Goal: Transaction & Acquisition: Purchase product/service

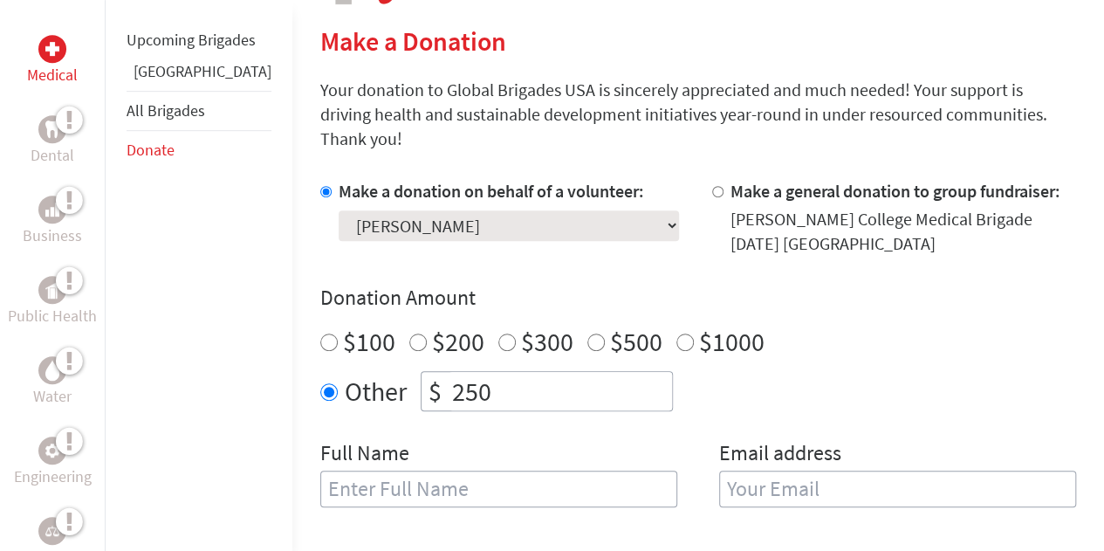
scroll to position [413, 0]
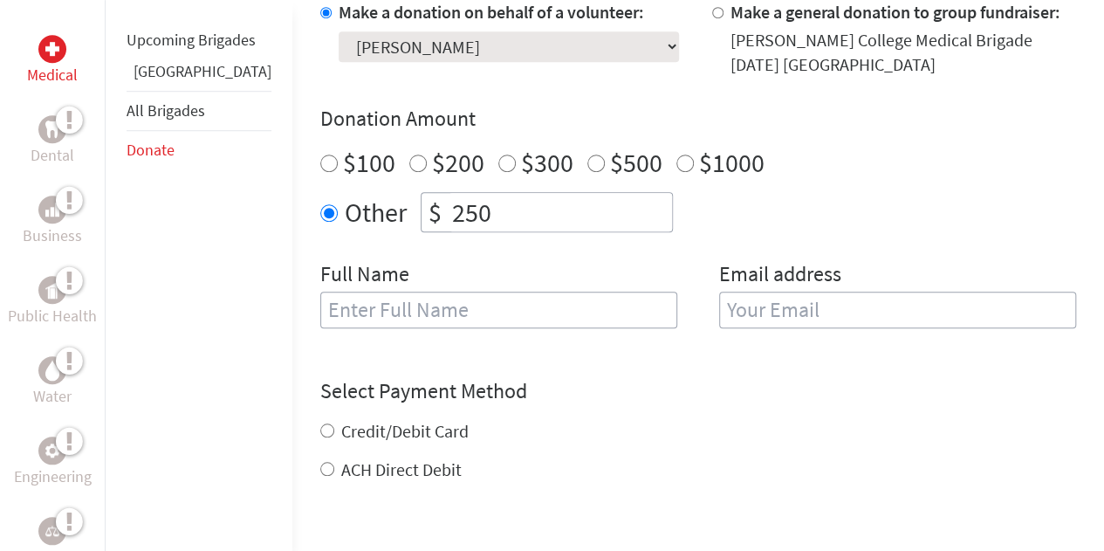
scroll to position [589, 0]
click at [450, 291] on input "text" at bounding box center [498, 309] width 357 height 37
type input "[PERSON_NAME]"
click at [740, 298] on input "email" at bounding box center [897, 309] width 357 height 37
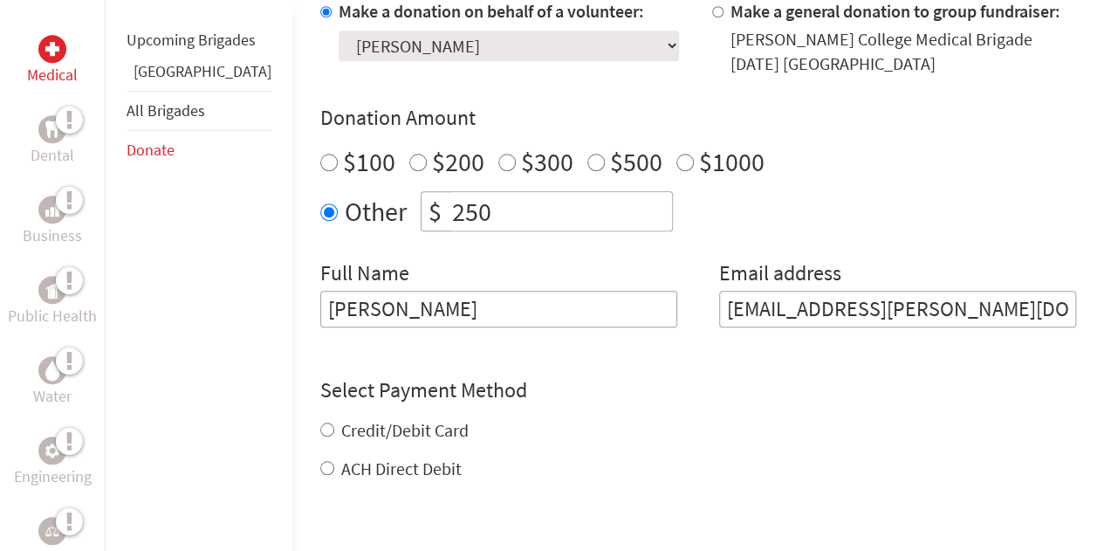
type input "[EMAIL_ADDRESS][PERSON_NAME][DOMAIN_NAME]"
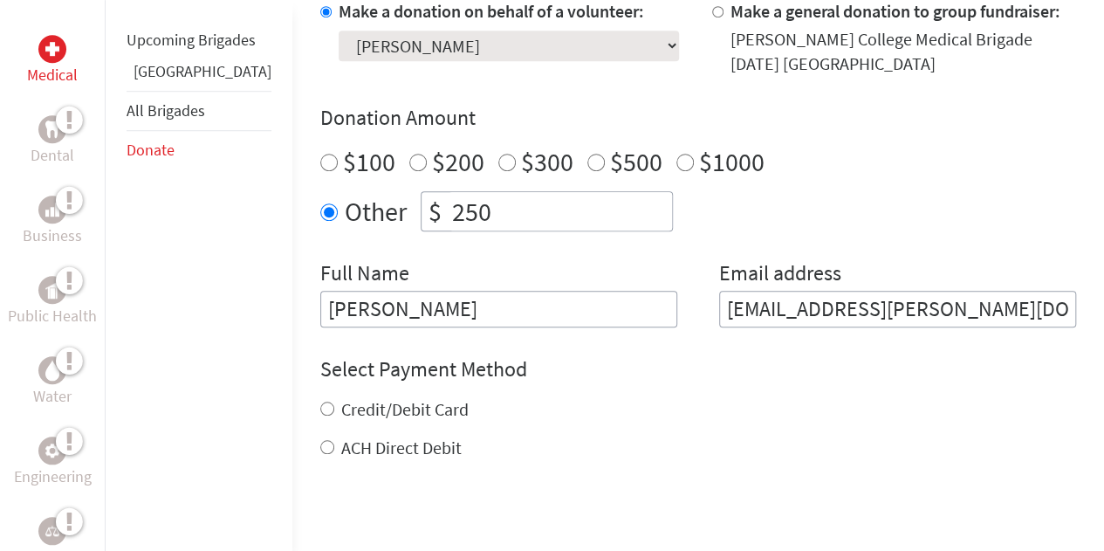
click at [690, 370] on div "Select Payment Method NOTE: American Express is not accepted. Please proceed no…" at bounding box center [698, 407] width 756 height 105
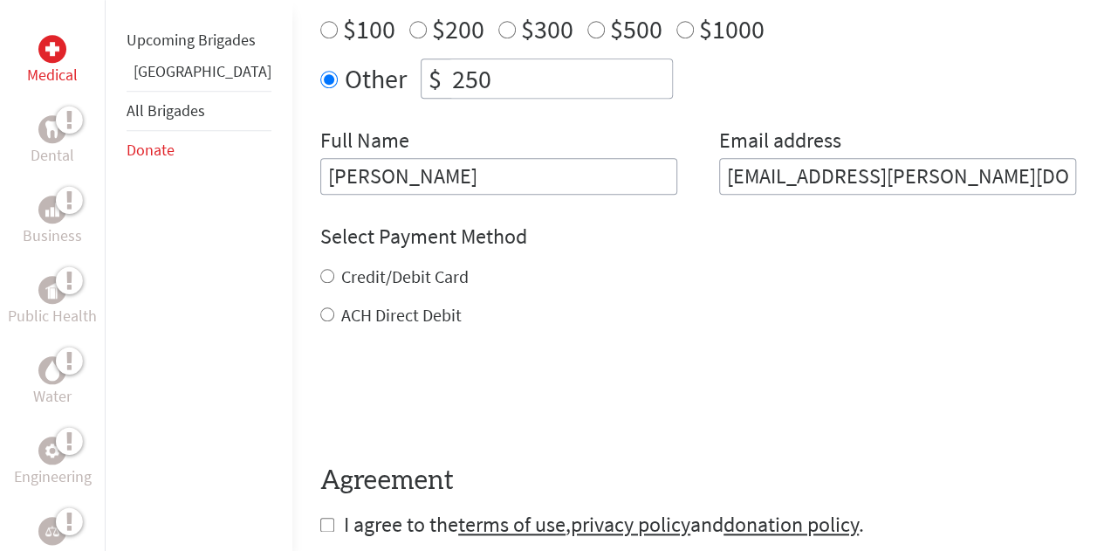
scroll to position [725, 0]
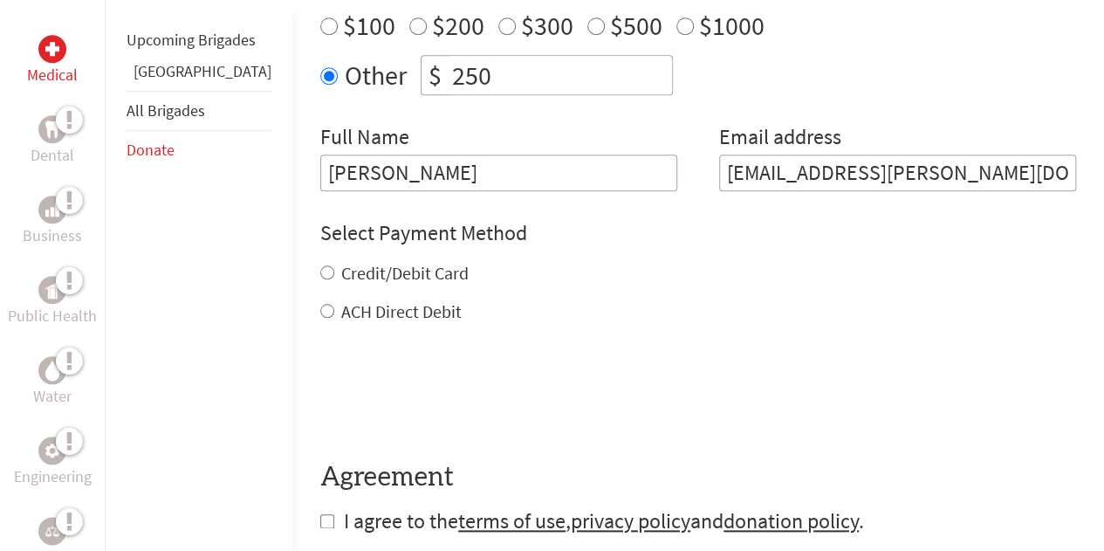
click at [320, 265] on input "Credit/Debit Card" at bounding box center [327, 272] width 14 height 14
radio input "true"
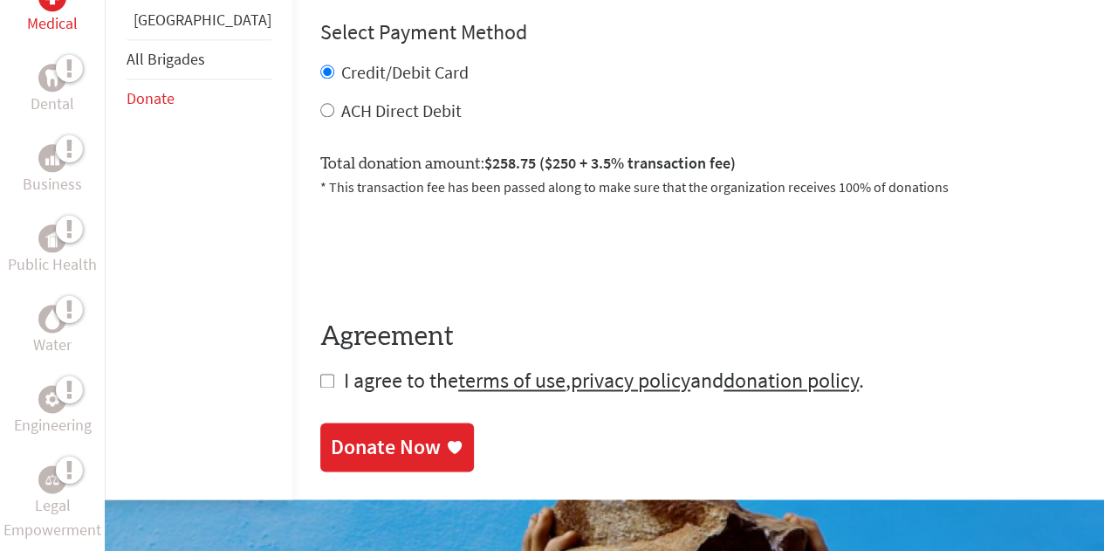
scroll to position [962, 0]
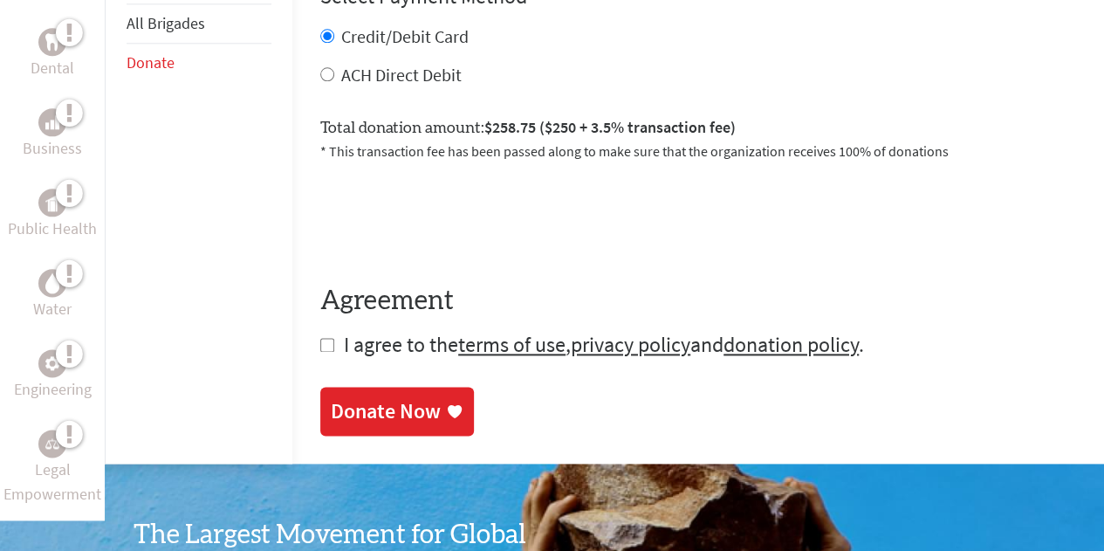
click at [320, 338] on input "checkbox" at bounding box center [327, 345] width 14 height 14
checkbox input "true"
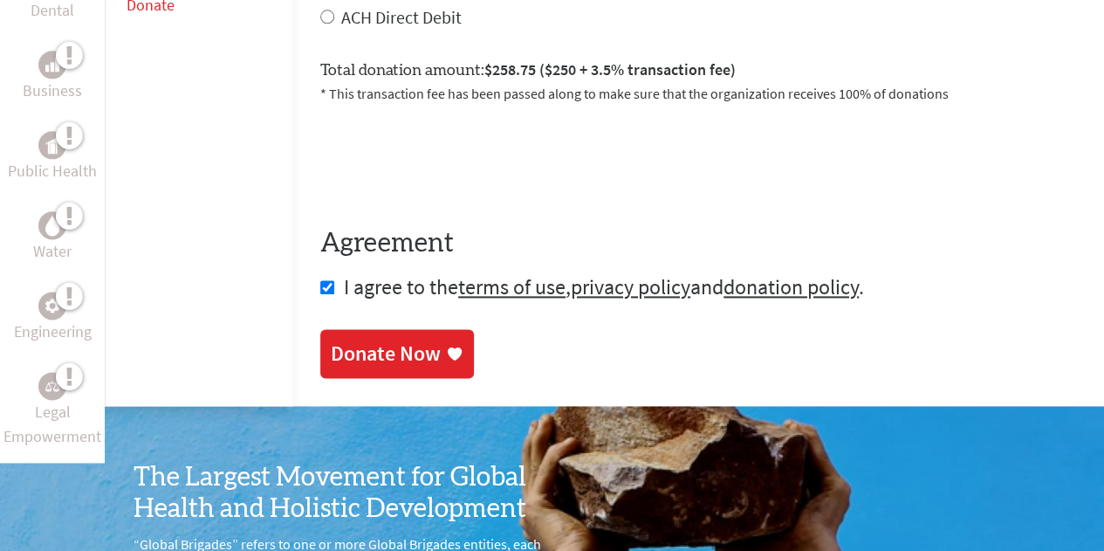
scroll to position [1022, 0]
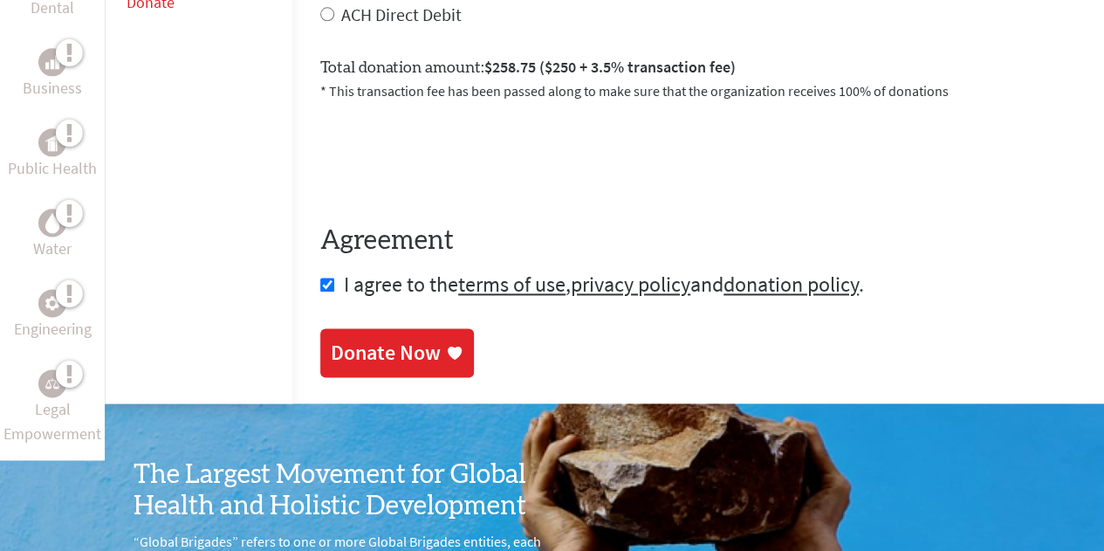
click at [339, 339] on div "Donate Now" at bounding box center [386, 353] width 110 height 28
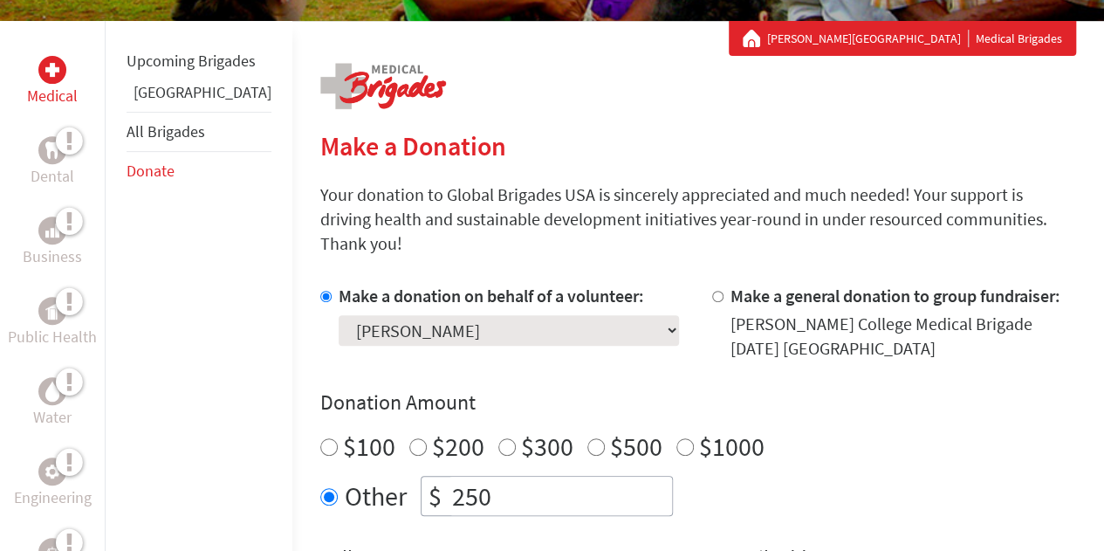
scroll to position [305, 0]
